Goal: Navigation & Orientation: Understand site structure

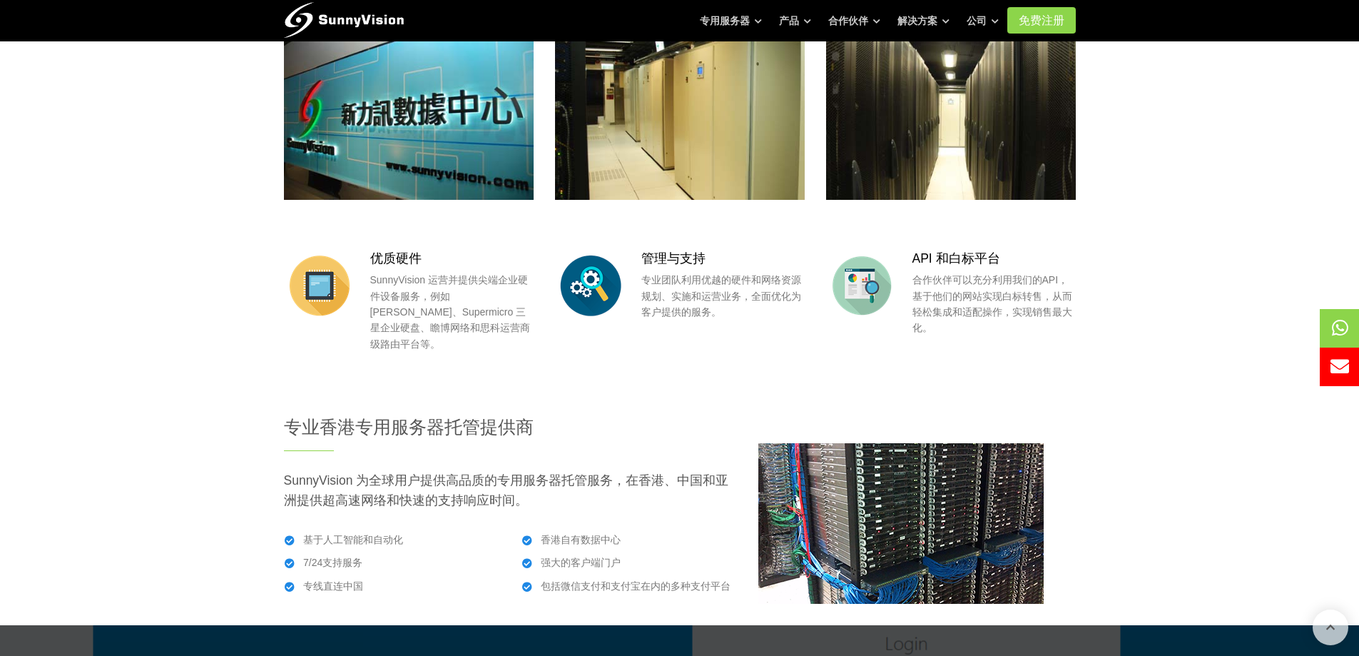
scroll to position [1498, 0]
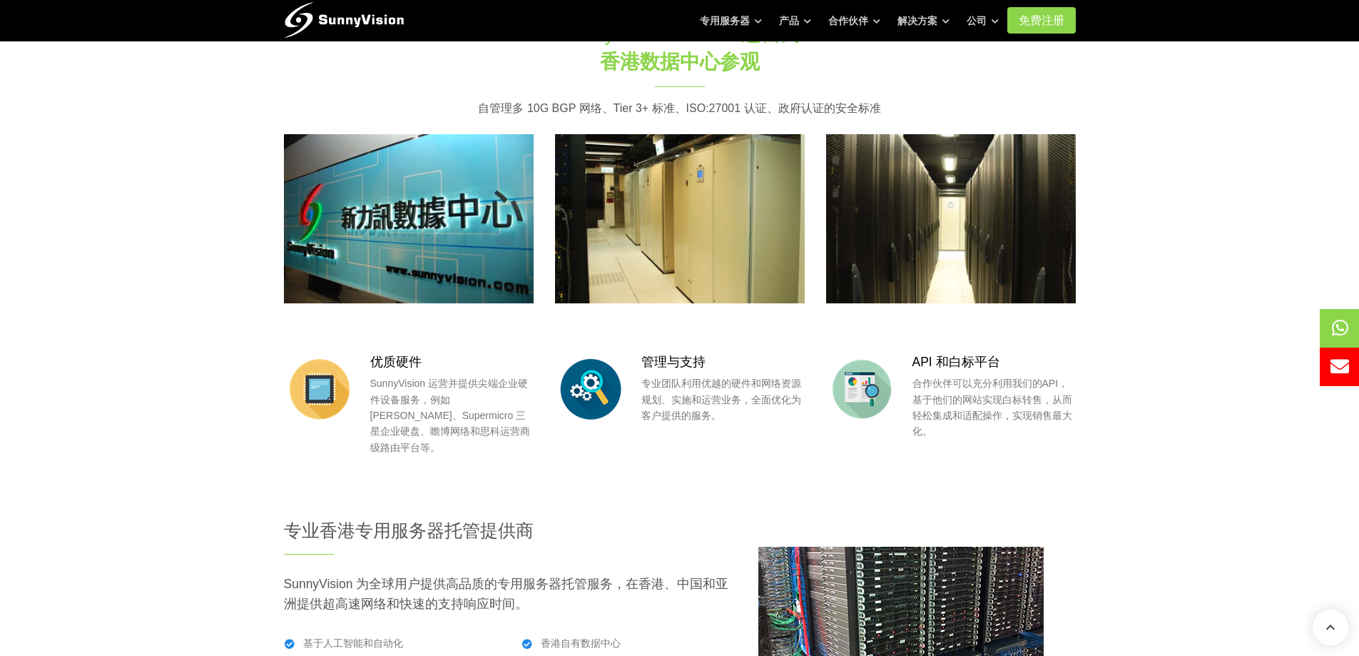
click at [430, 261] on img at bounding box center [409, 218] width 250 height 168
click at [459, 203] on img at bounding box center [409, 218] width 250 height 168
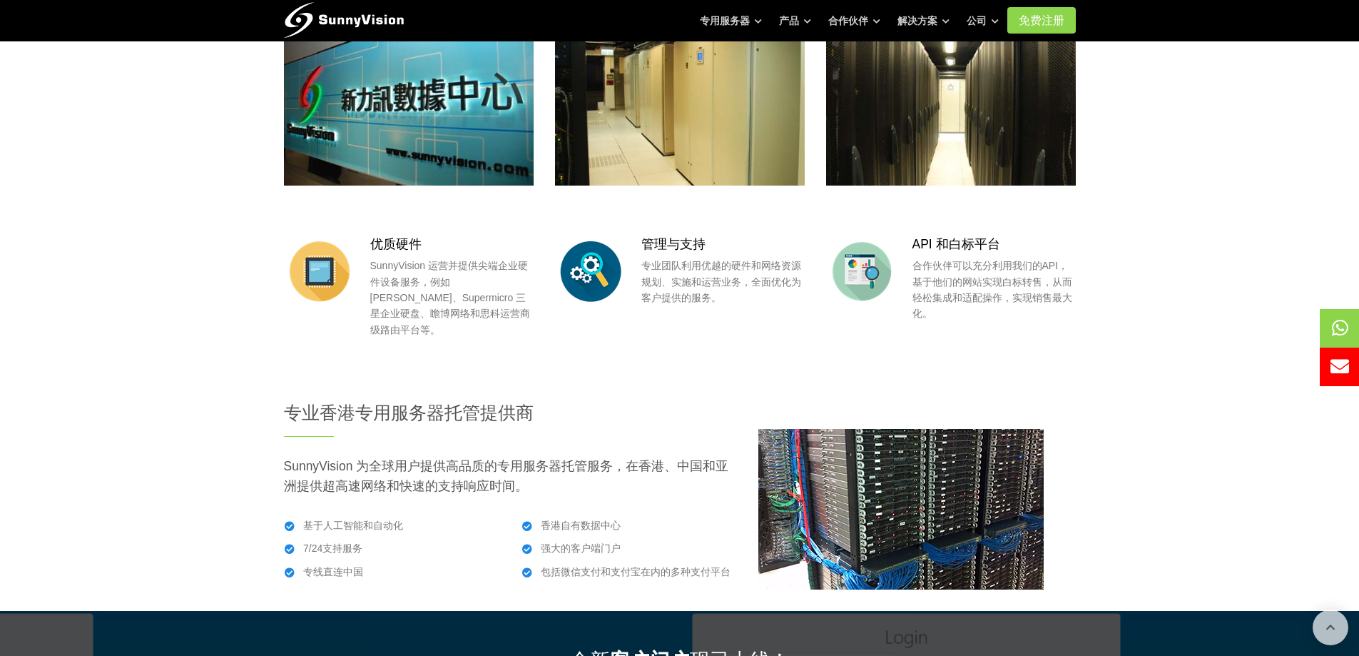
scroll to position [1427, 0]
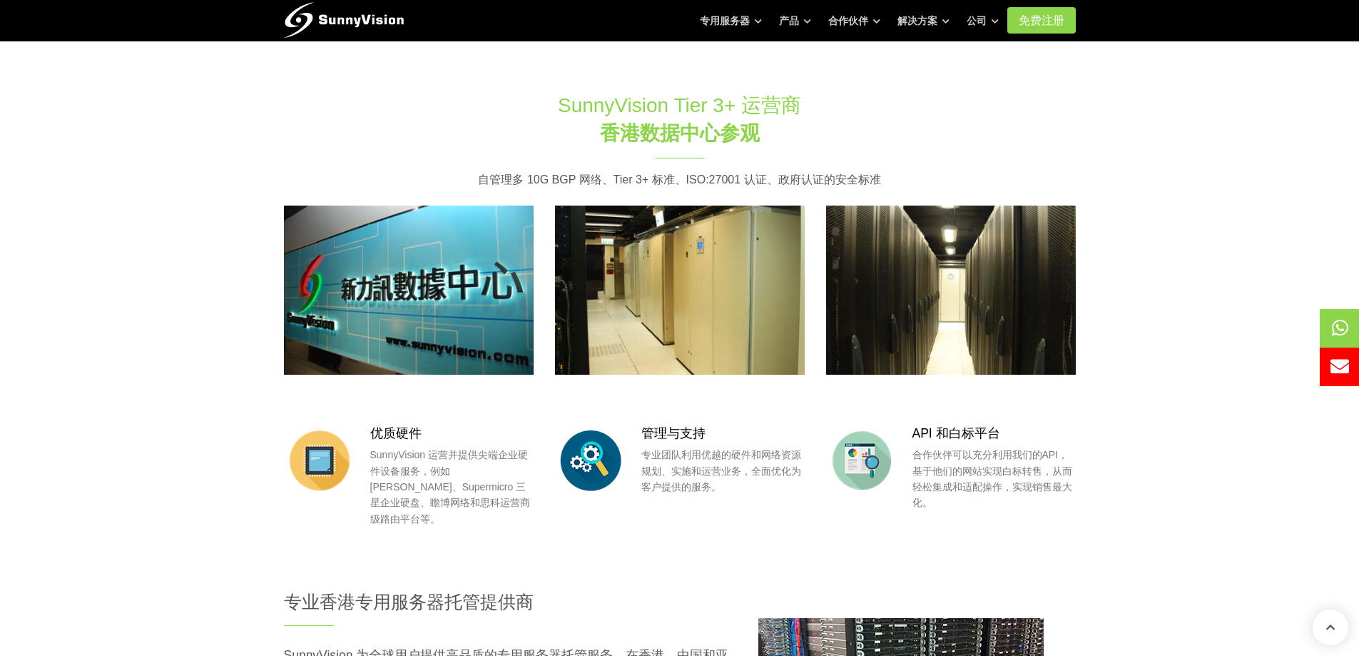
click at [997, 340] on img at bounding box center [951, 289] width 250 height 168
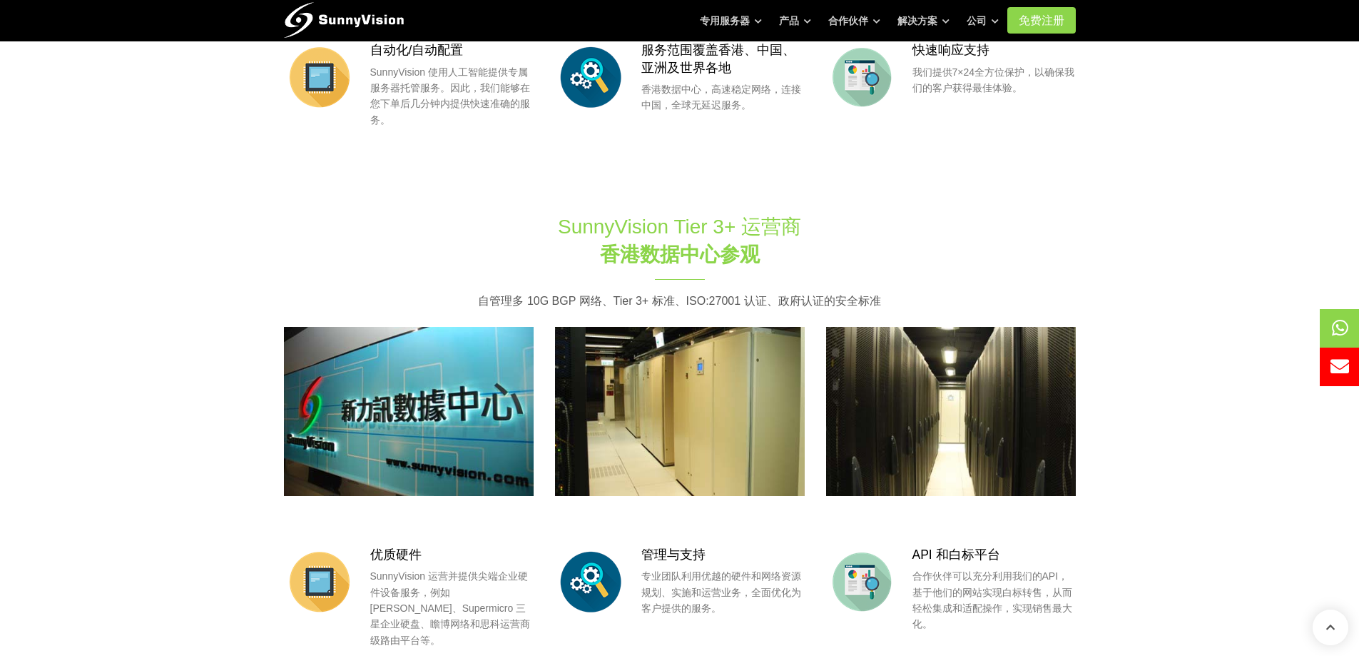
scroll to position [1284, 0]
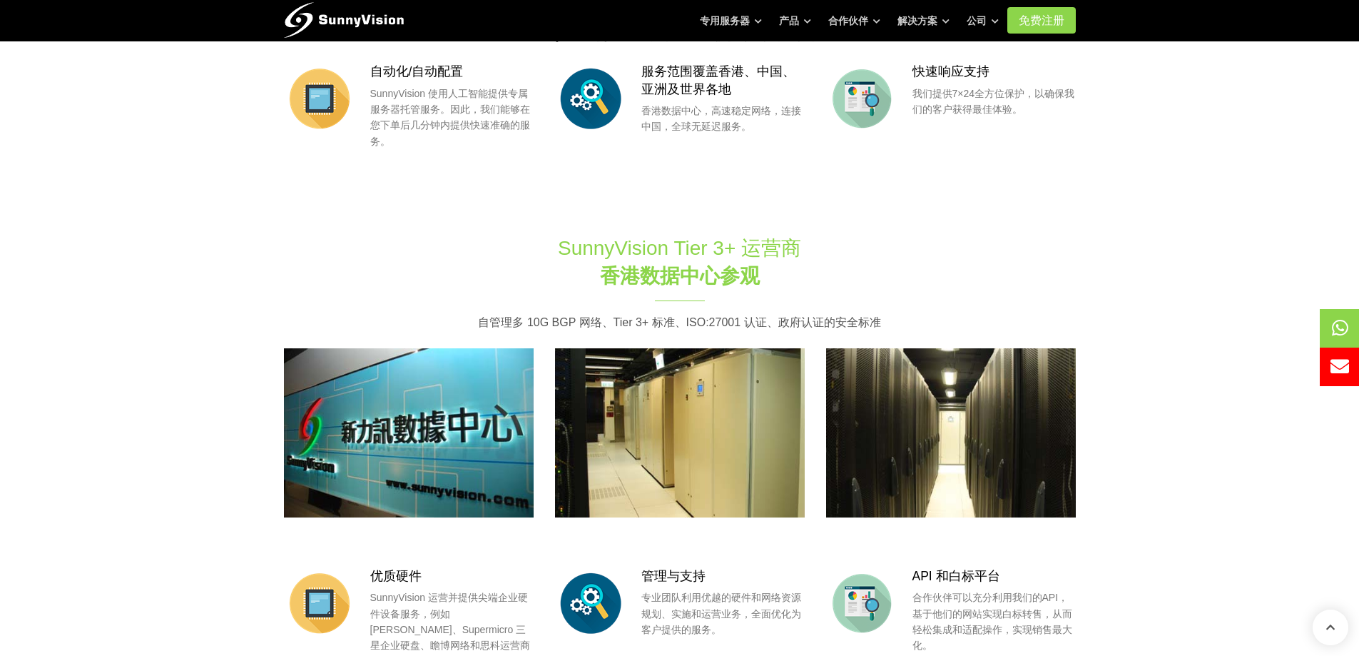
click at [805, 323] on font "自管理多 10G BGP 网络、Tier 3+ 标准、ISO:27001 认证、政府认证的安全标准" at bounding box center [679, 322] width 402 height 12
click at [369, 385] on img at bounding box center [409, 432] width 250 height 168
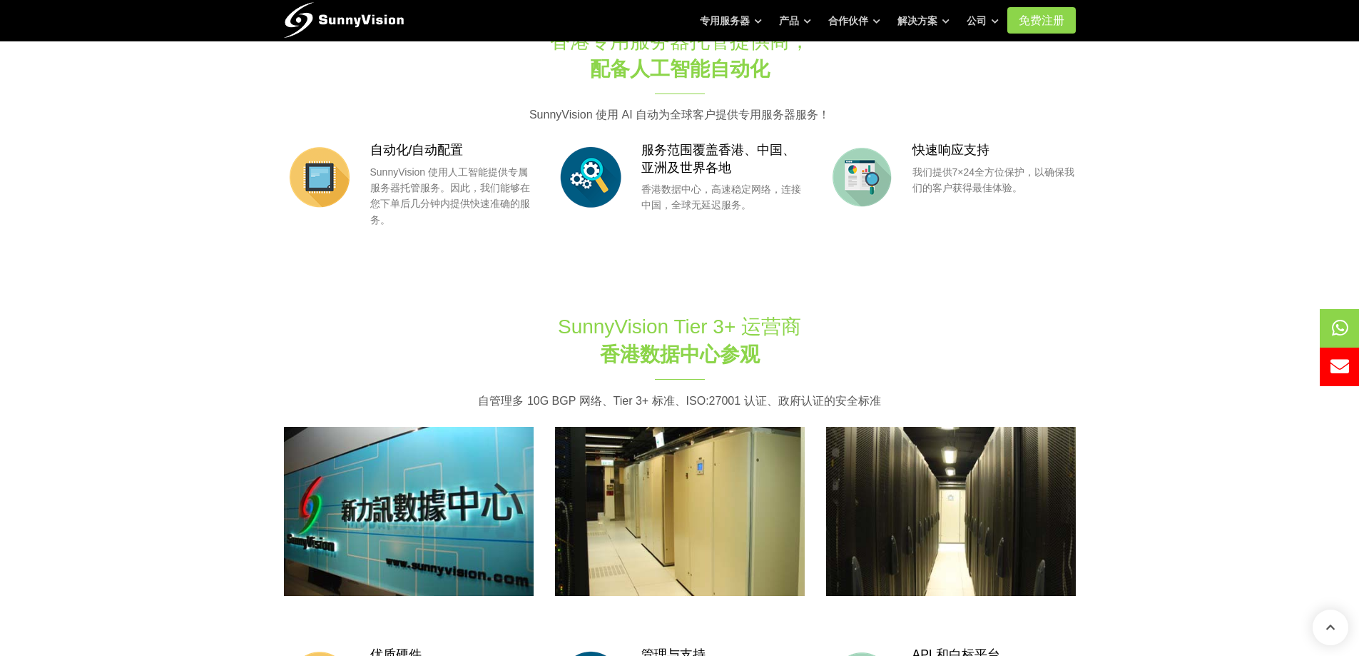
scroll to position [1070, 0]
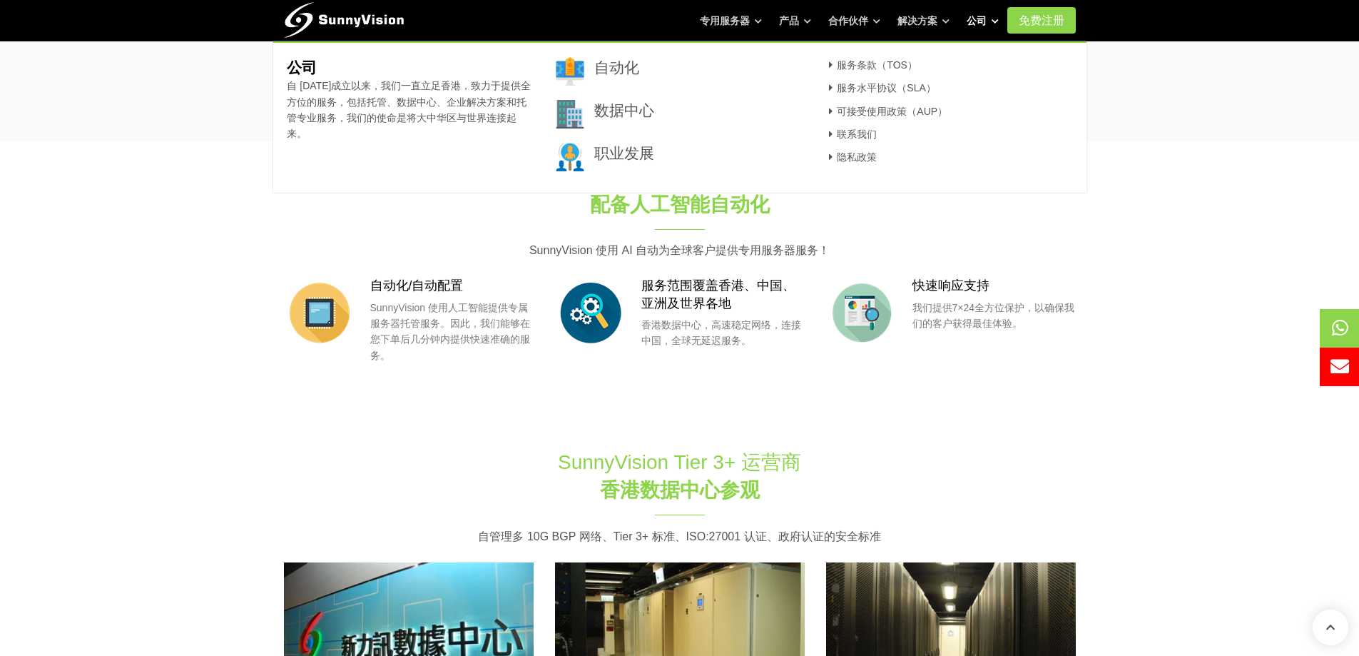
click at [978, 22] on font "公司" at bounding box center [977, 20] width 20 height 11
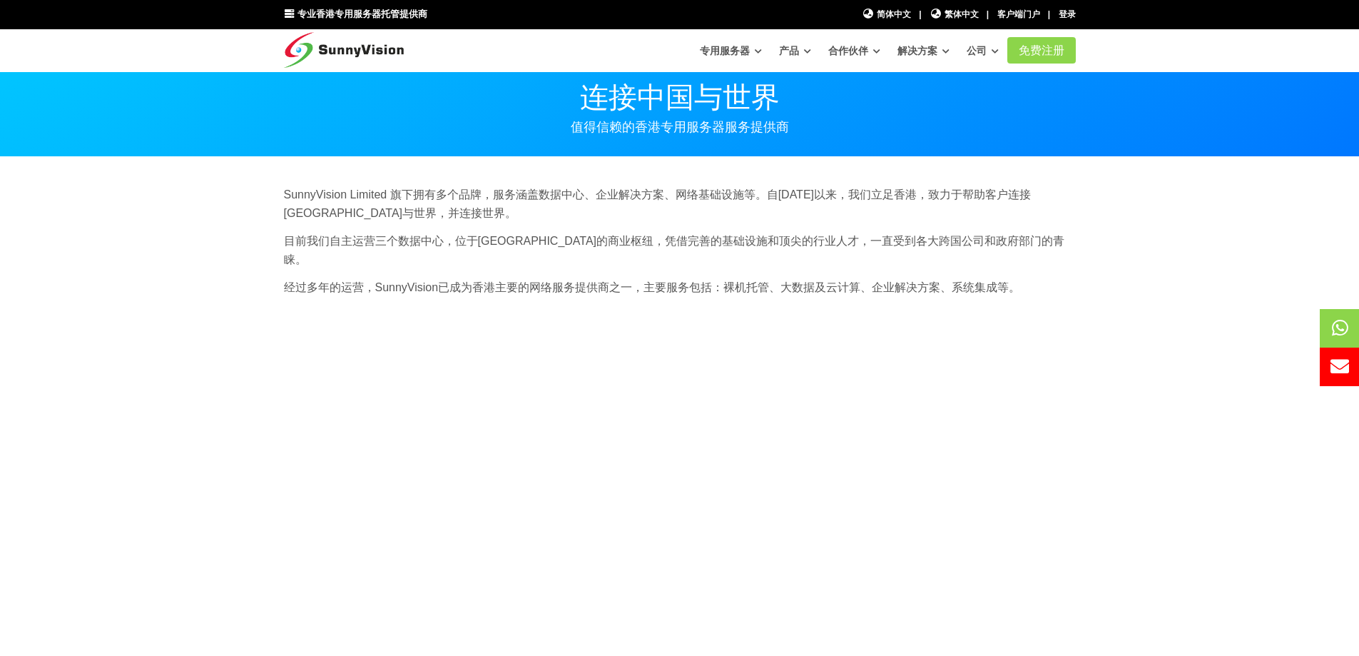
click at [567, 211] on p "SunnyVision Limited 旗下拥有多个品牌，服务涵盖数据中心、企业解决方案、网络基础设施等。自1998年以来，我们立足香港，致力于帮助客户连接大…" at bounding box center [680, 204] width 792 height 36
click at [399, 198] on font "SunnyVision Limited 旗下拥有多个品牌，服务涵盖数据中心、企业解决方案、网络基础设施等。自1998年以来，我们立足香港，致力于帮助客户连接大…" at bounding box center [658, 203] width 748 height 31
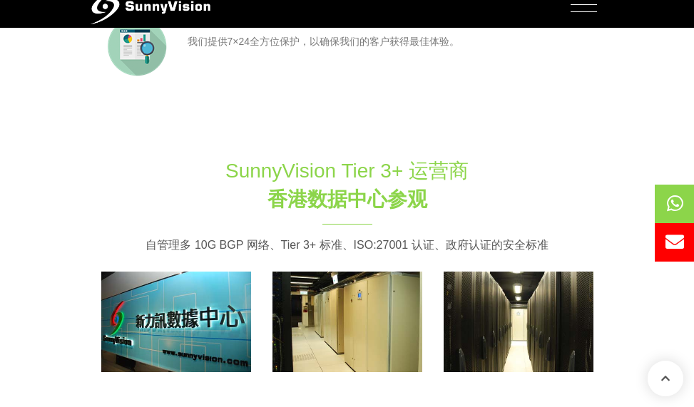
scroll to position [1926, 0]
